Goal: Task Accomplishment & Management: Complete application form

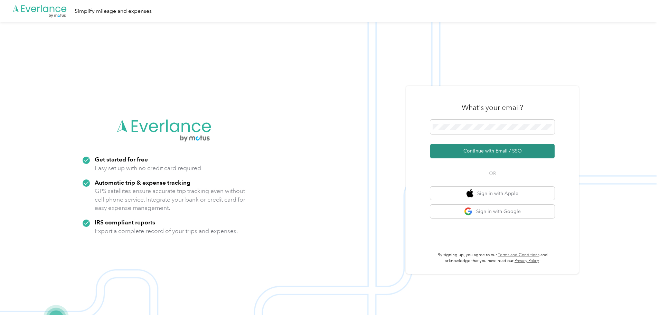
click at [478, 153] on button "Continue with Email / SSO" at bounding box center [492, 151] width 124 height 15
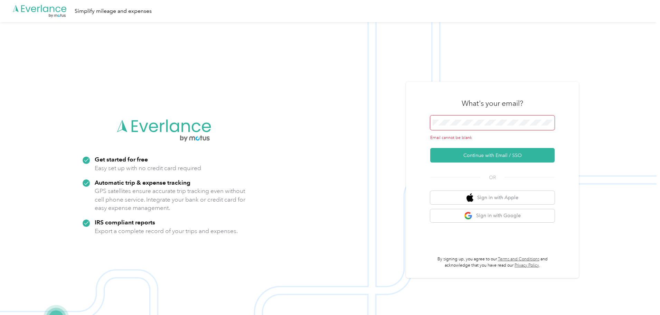
click at [459, 133] on div "Email cannot be blank" at bounding box center [492, 128] width 124 height 26
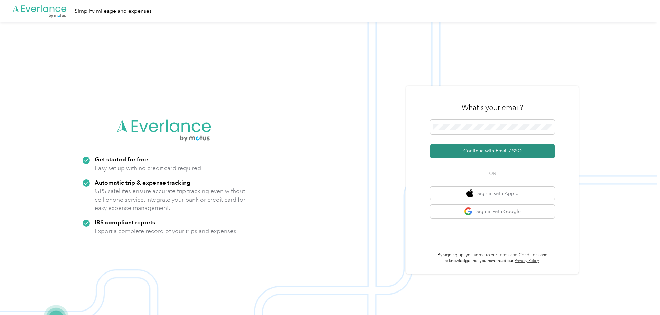
click at [484, 147] on button "Continue with Email / SSO" at bounding box center [492, 151] width 124 height 15
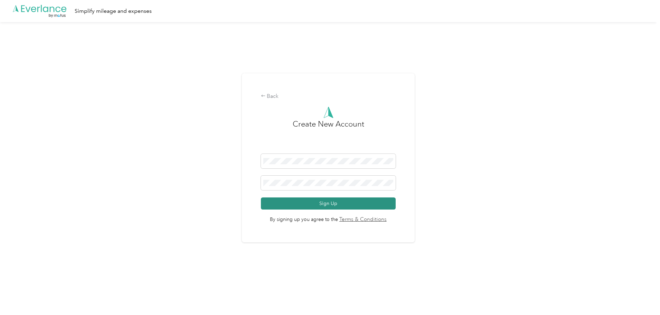
click at [337, 205] on button "Sign Up" at bounding box center [328, 203] width 135 height 12
click at [329, 204] on button "Sign Up" at bounding box center [328, 203] width 135 height 12
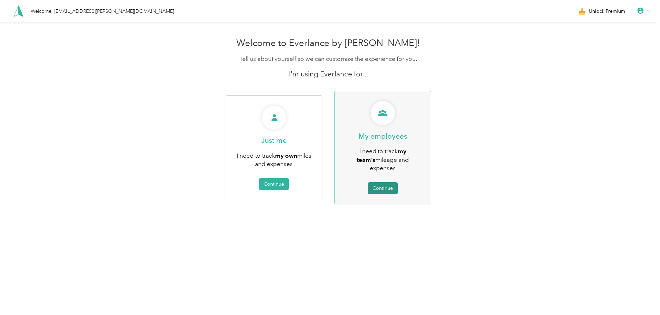
click at [382, 182] on button "Continue" at bounding box center [382, 188] width 30 height 12
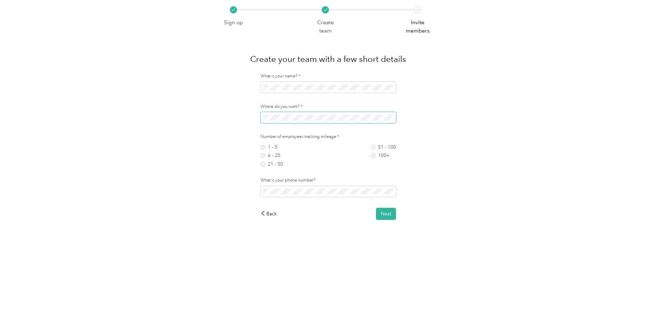
click at [290, 122] on span at bounding box center [327, 117] width 135 height 11
click at [388, 216] on button "Next" at bounding box center [386, 214] width 20 height 12
click at [263, 147] on label "1 - 5" at bounding box center [271, 147] width 22 height 5
click at [381, 214] on button "Next" at bounding box center [386, 214] width 20 height 12
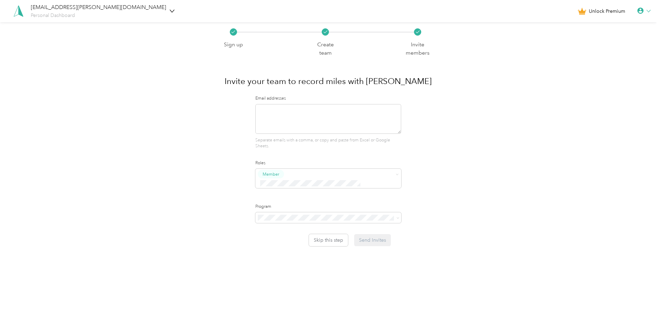
click at [223, 83] on div "Invite your team to record miles with [PERSON_NAME]" at bounding box center [328, 79] width 219 height 20
click at [311, 179] on span at bounding box center [324, 182] width 132 height 7
click at [212, 182] on div "Sign up Create team Invite members Invite your team to record miles with Everla…" at bounding box center [328, 151] width 656 height 258
click at [331, 234] on button "Skip this step" at bounding box center [328, 240] width 39 height 12
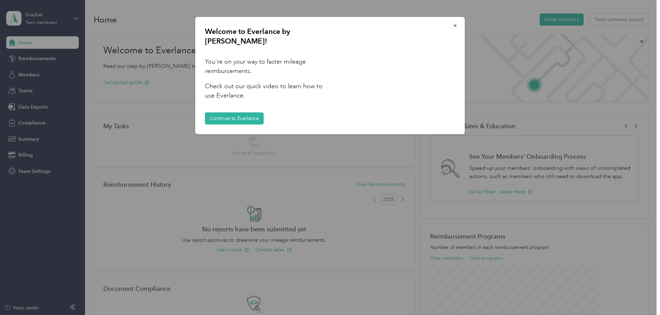
click at [457, 29] on button "button" at bounding box center [455, 25] width 15 height 12
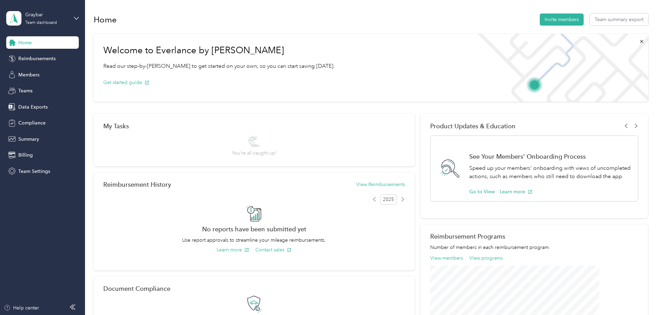
click at [408, 25] on div "Home Invite members Team summary export" at bounding box center [371, 19] width 554 height 15
click at [43, 68] on div "Home Reimbursements Members Teams Data Exports Compliance Summary Billing Team …" at bounding box center [42, 106] width 73 height 141
click at [43, 71] on div "Members" at bounding box center [42, 74] width 73 height 12
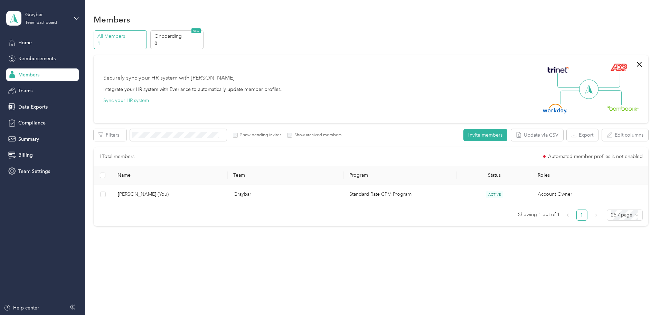
click at [346, 30] on section "Members All Members 1 Onboarding 0 NEW Securely sync your HR system with Everla…" at bounding box center [371, 122] width 554 height 220
